Goal: Information Seeking & Learning: Compare options

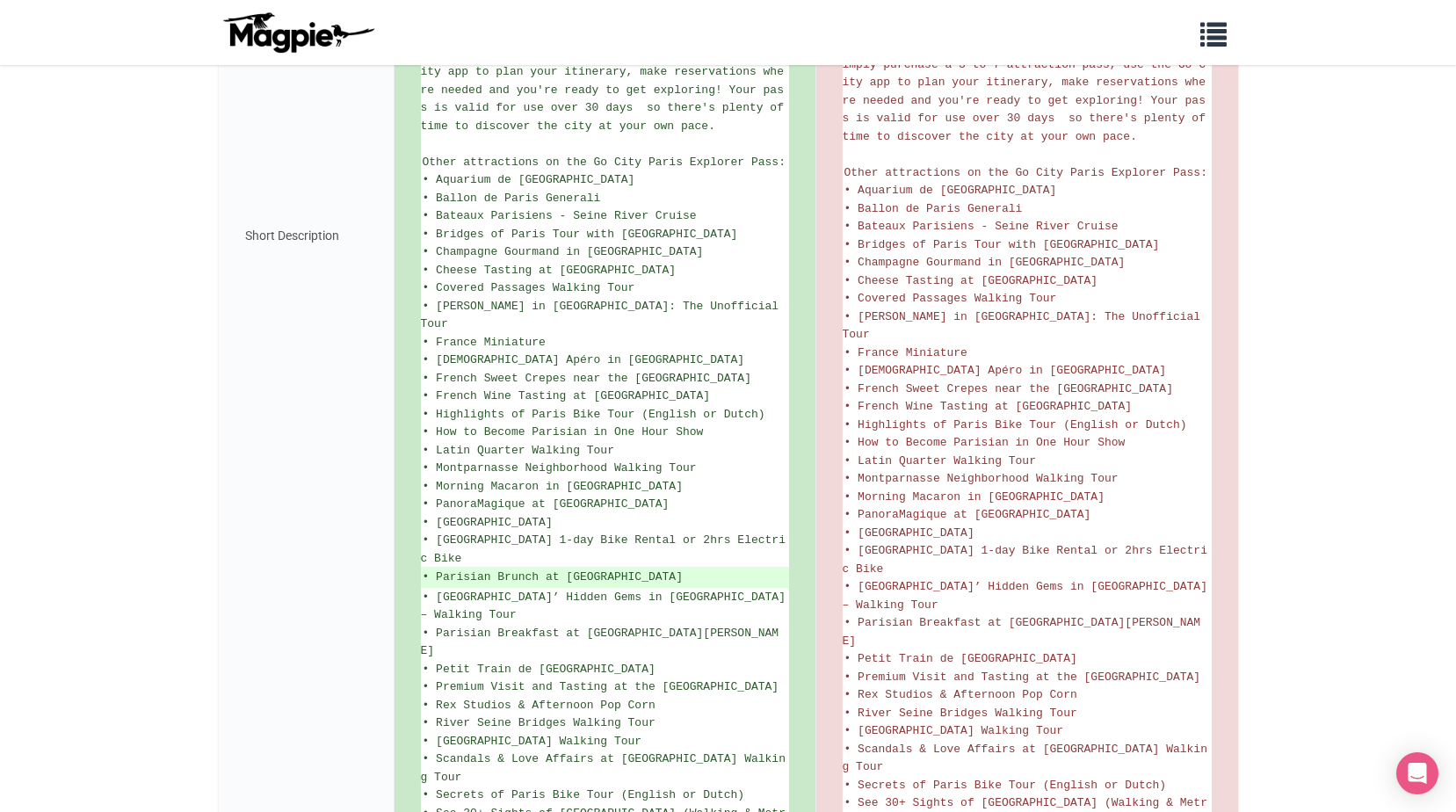
scroll to position [1006, 0]
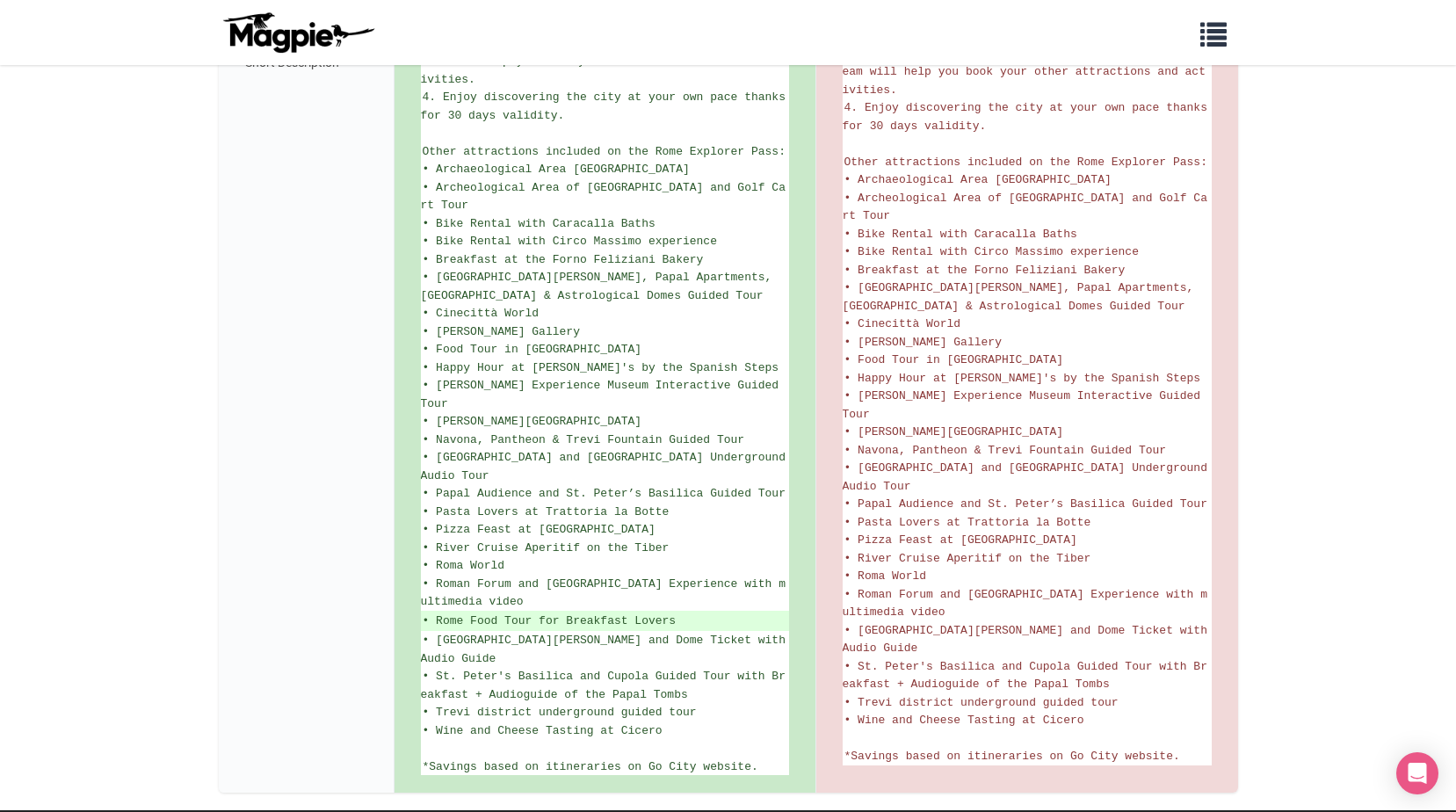
scroll to position [1127, 0]
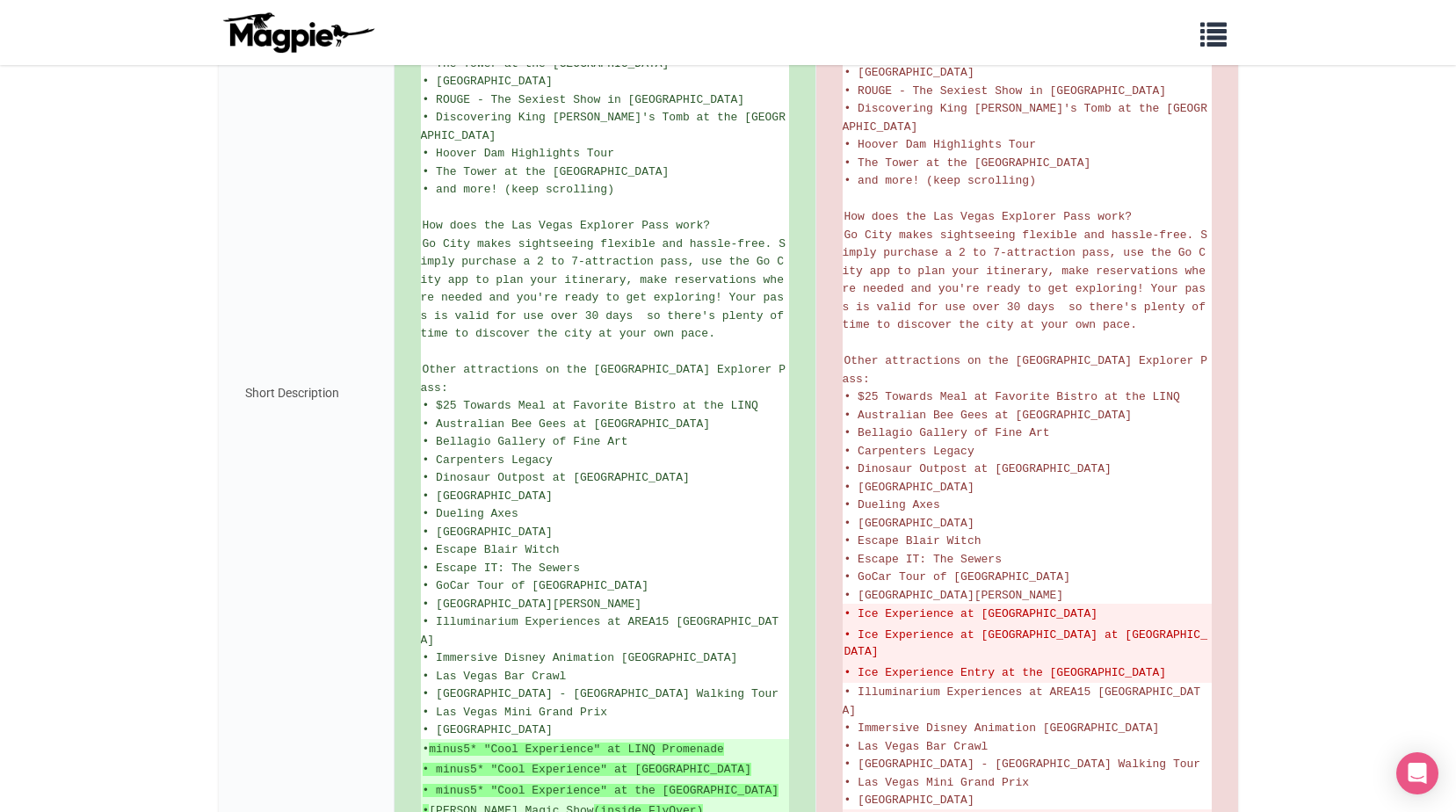
scroll to position [878, 0]
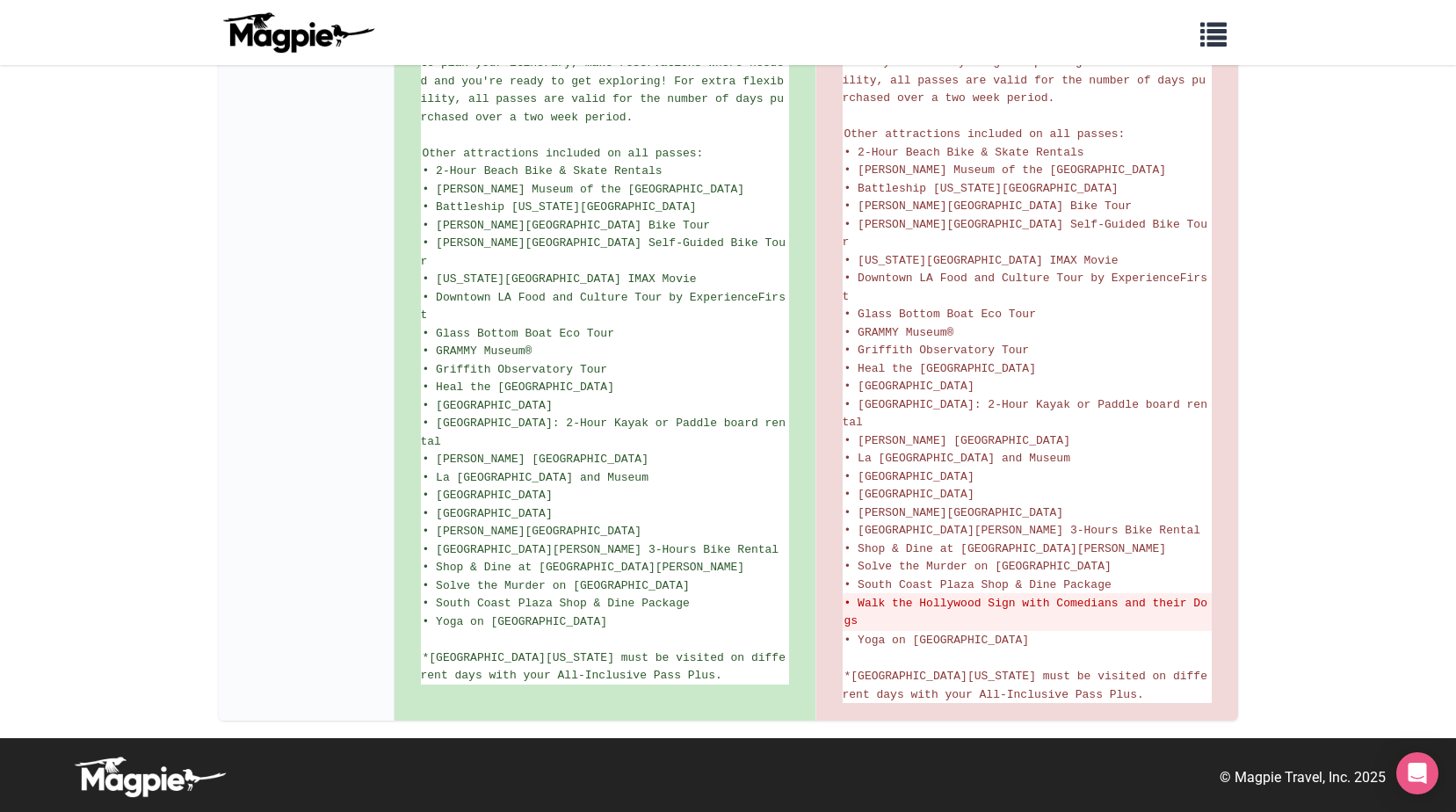
scroll to position [1179, 0]
